Goal: Task Accomplishment & Management: Complete application form

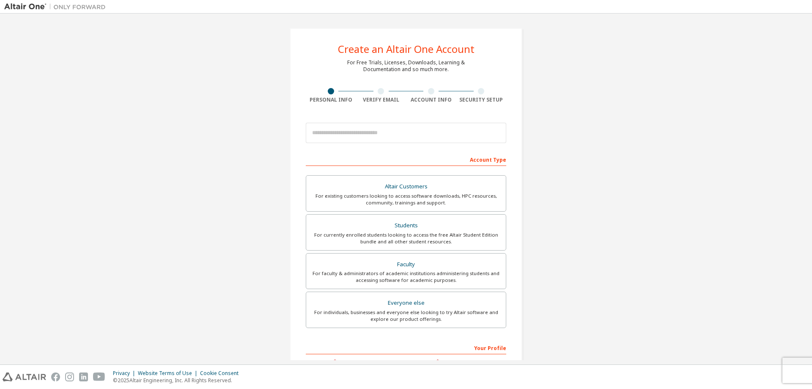
click at [181, 79] on div "Create an Altair One Account For Free Trials, Licenses, Downloads, Learning & D…" at bounding box center [405, 242] width 803 height 448
click at [625, 228] on div "Create an Altair One Account For Free Trials, Licenses, Downloads, Learning & D…" at bounding box center [405, 242] width 803 height 448
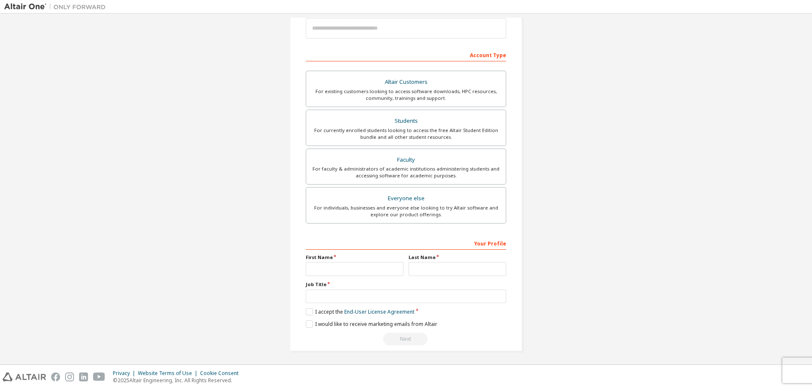
scroll to position [106, 0]
click at [636, 126] on div "Create an Altair One Account For Free Trials, Licenses, Downloads, Learning & D…" at bounding box center [405, 136] width 803 height 448
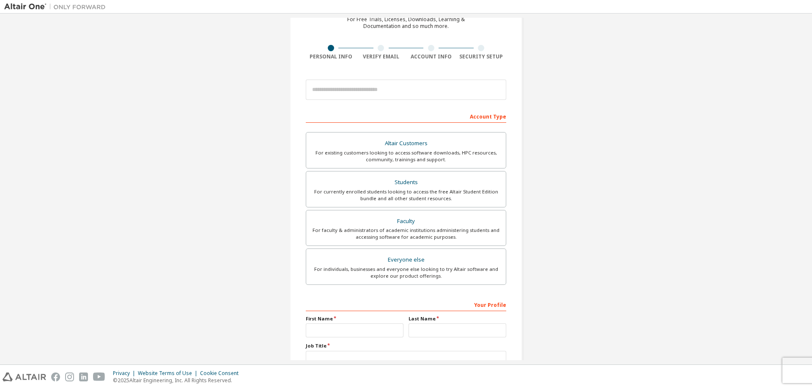
scroll to position [0, 0]
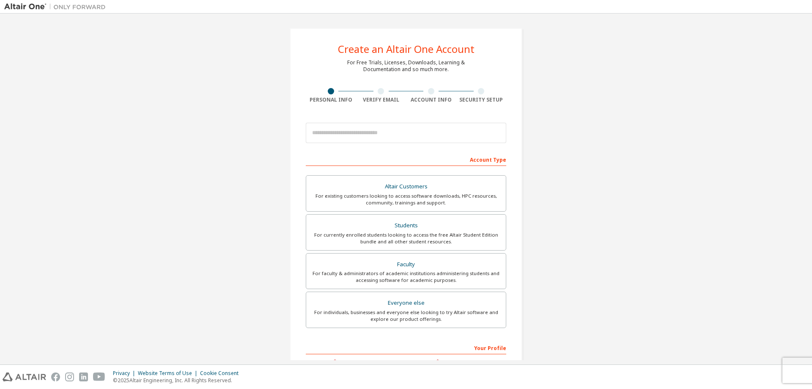
click at [609, 157] on div "Create an Altair One Account For Free Trials, Licenses, Downloads, Learning & D…" at bounding box center [405, 242] width 803 height 448
drag, startPoint x: 687, startPoint y: 150, endPoint x: 691, endPoint y: 151, distance: 4.3
click at [687, 150] on div "Create an Altair One Account For Free Trials, Licenses, Downloads, Learning & D…" at bounding box center [405, 242] width 803 height 448
click at [522, 210] on div "Create an Altair One Account For Free Trials, Licenses, Downloads, Learning & D…" at bounding box center [405, 242] width 253 height 448
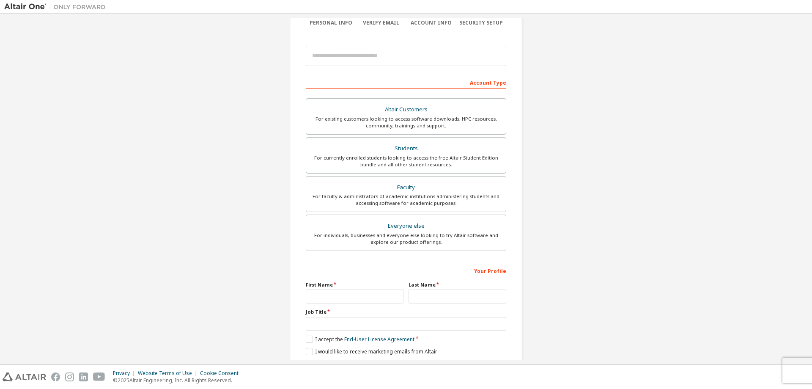
scroll to position [106, 0]
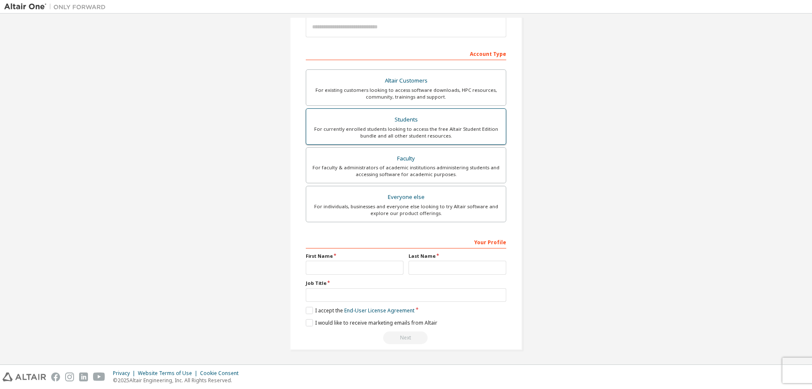
click at [465, 134] on div "For currently enrolled students looking to access the free Altair Student Editi…" at bounding box center [405, 133] width 189 height 14
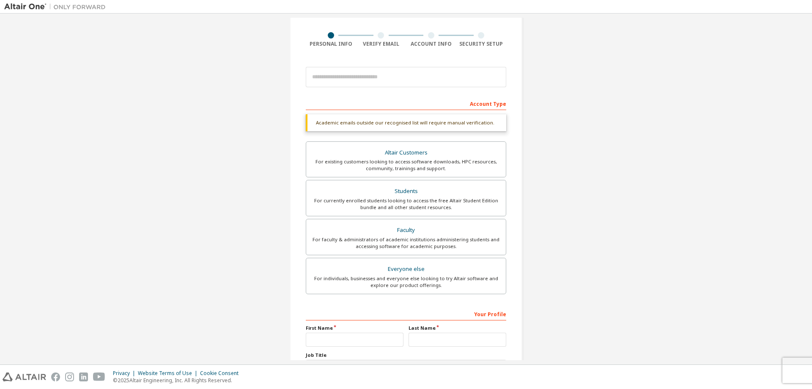
scroll to position [35, 0]
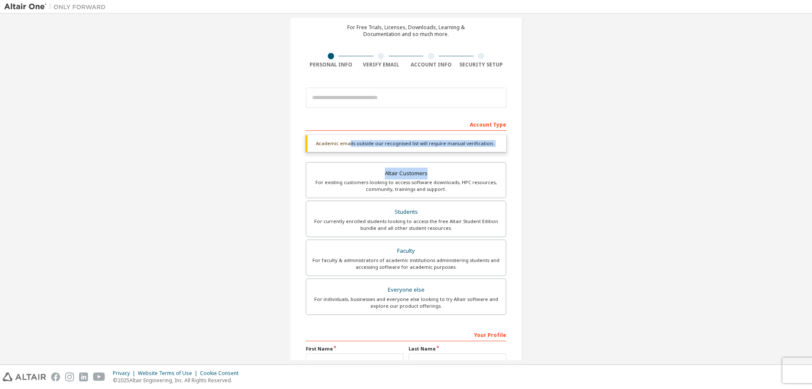
drag, startPoint x: 346, startPoint y: 145, endPoint x: 534, endPoint y: 187, distance: 192.8
click at [520, 181] on div "Create an Altair One Account For Free Trials, Licenses, Downloads, Learning & D…" at bounding box center [405, 218] width 253 height 470
click at [558, 197] on div "Create an Altair One Account For Free Trials, Licenses, Downloads, Learning & D…" at bounding box center [405, 218] width 803 height 470
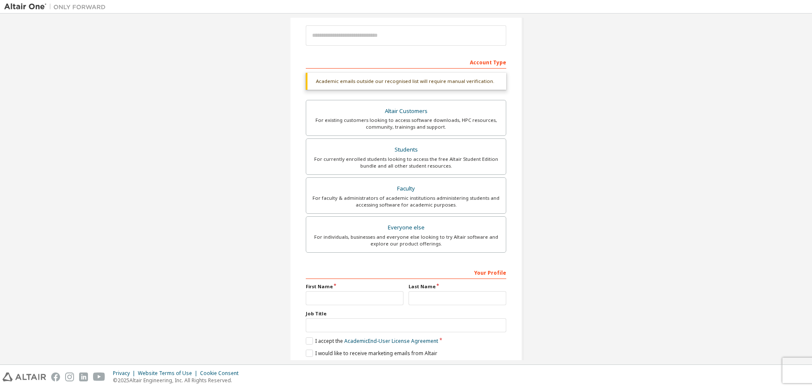
scroll to position [128, 0]
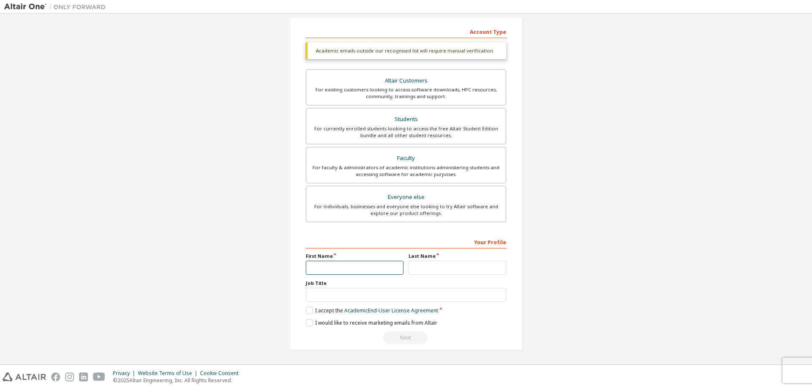
click at [345, 271] on input "text" at bounding box center [355, 267] width 98 height 14
click at [441, 266] on input "text" at bounding box center [457, 267] width 98 height 14
click at [400, 288] on input "text" at bounding box center [406, 295] width 200 height 14
drag, startPoint x: 310, startPoint y: 272, endPoint x: 329, endPoint y: 270, distance: 18.3
click at [313, 271] on input "text" at bounding box center [355, 267] width 98 height 14
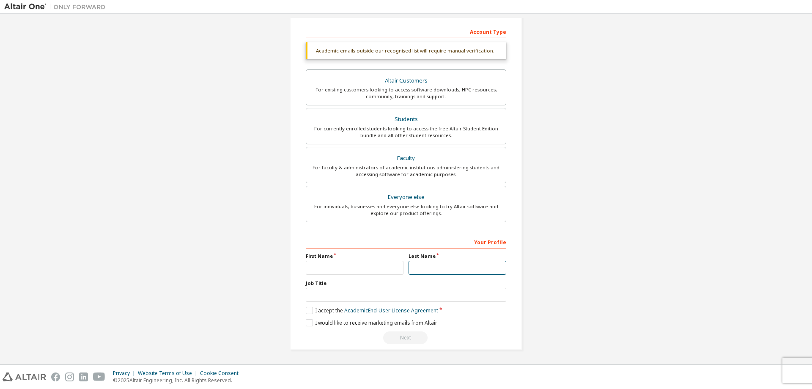
click at [451, 273] on input "text" at bounding box center [457, 267] width 98 height 14
click at [375, 288] on input "text" at bounding box center [406, 295] width 200 height 14
click at [589, 252] on div "Create an Altair One Account For Free Trials, Licenses, Downloads, Learning & D…" at bounding box center [405, 125] width 803 height 470
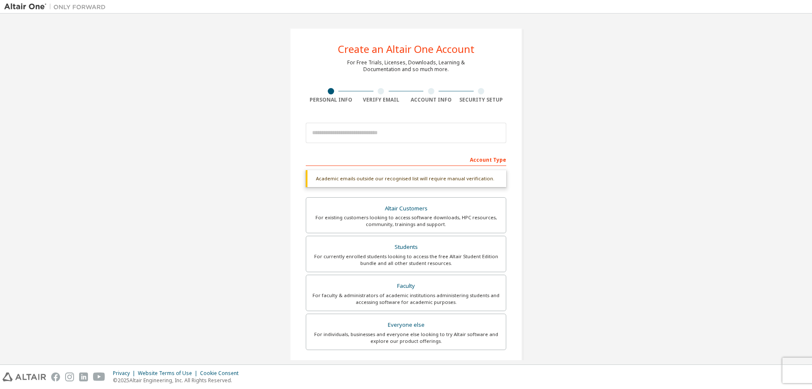
drag, startPoint x: 771, startPoint y: 165, endPoint x: 761, endPoint y: 165, distance: 10.1
click at [767, 165] on div "Create an Altair One Account For Free Trials, Licenses, Downloads, Learning & D…" at bounding box center [405, 253] width 803 height 470
